Goal: Information Seeking & Learning: Learn about a topic

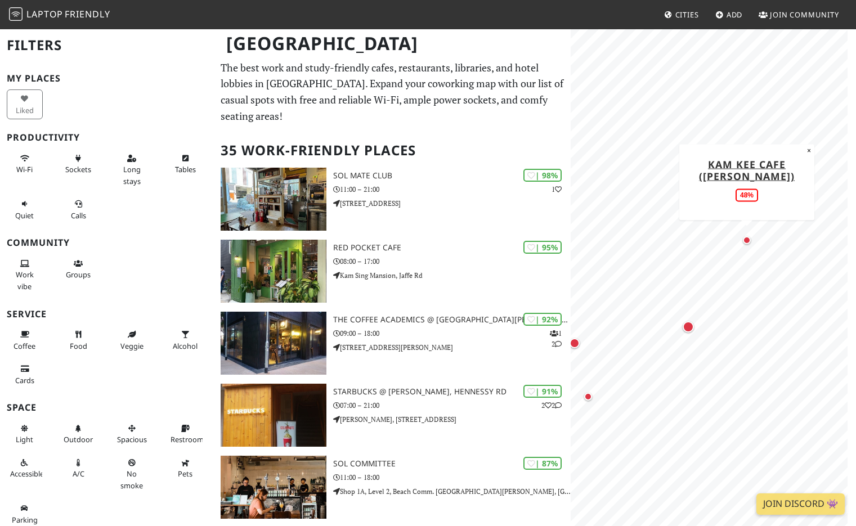
click at [747, 238] on div "Map marker" at bounding box center [747, 240] width 8 height 8
click at [687, 329] on div "Map marker" at bounding box center [688, 326] width 11 height 11
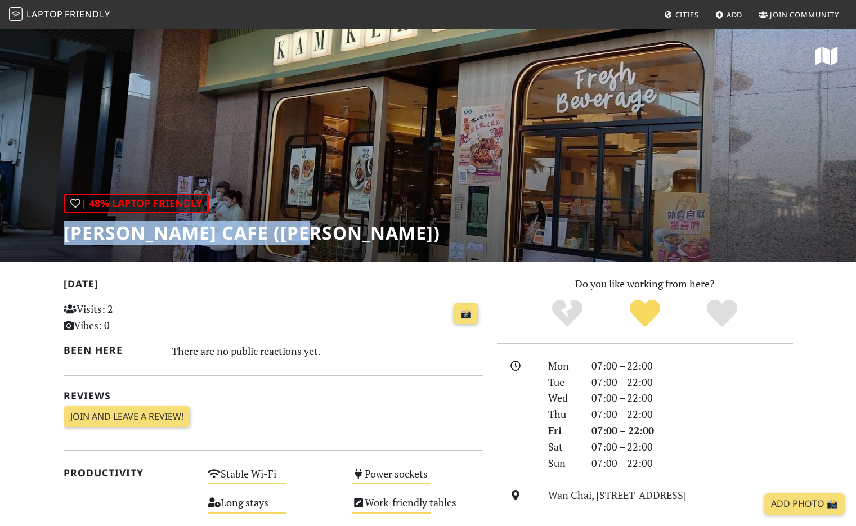
drag, startPoint x: 80, startPoint y: 238, endPoint x: 369, endPoint y: 248, distance: 289.6
click at [369, 248] on div "| 48% Laptop Friendly Kam Kee Cafe (Wan Chai)" at bounding box center [428, 145] width 856 height 234
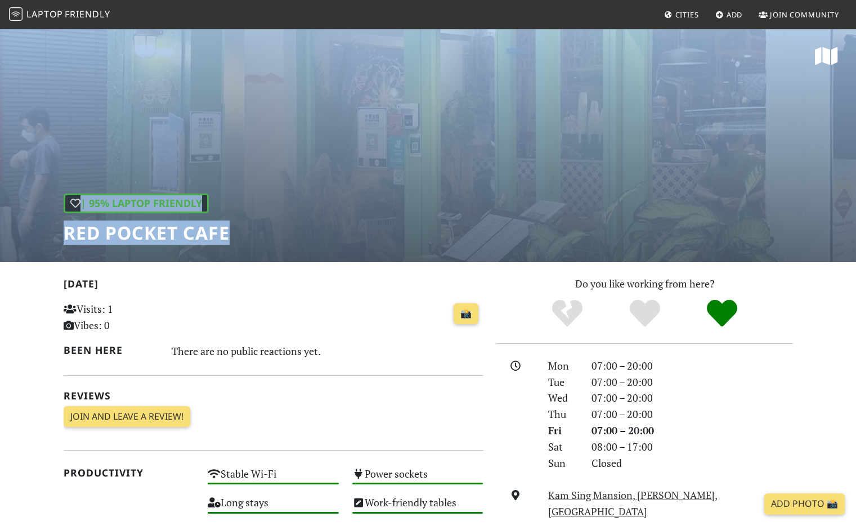
drag, startPoint x: 247, startPoint y: 231, endPoint x: -12, endPoint y: 233, distance: 259.0
click at [0, 233] on html "Laptop Friendly Cities Add Join Community | 95% Laptop Friendly Red Pocket Cafe…" at bounding box center [428, 263] width 856 height 526
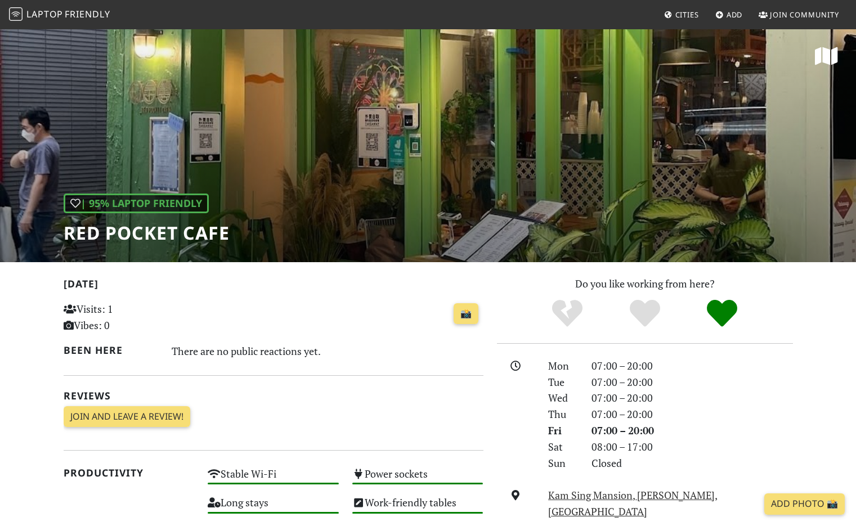
drag, startPoint x: 59, startPoint y: 238, endPoint x: 295, endPoint y: 251, distance: 236.8
click at [295, 251] on div "| 95% Laptop Friendly Red Pocket Cafe" at bounding box center [428, 145] width 856 height 234
copy h1 "Red Pocket Cafe"
